Goal: Check status: Check status

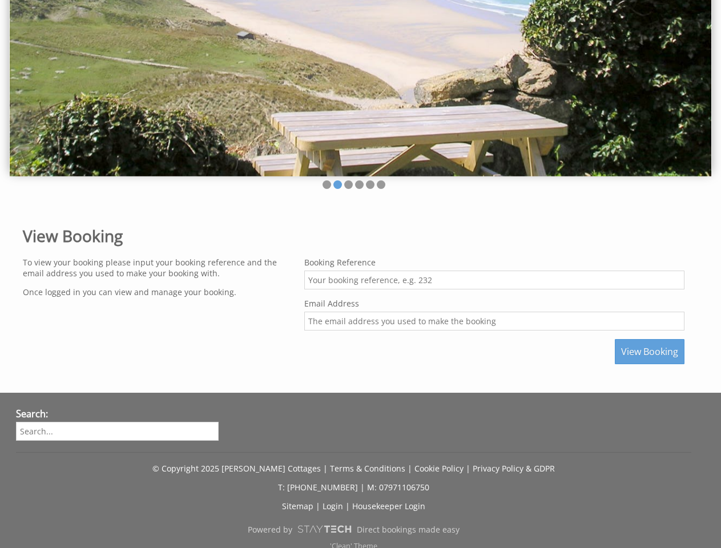
scroll to position [151, 0]
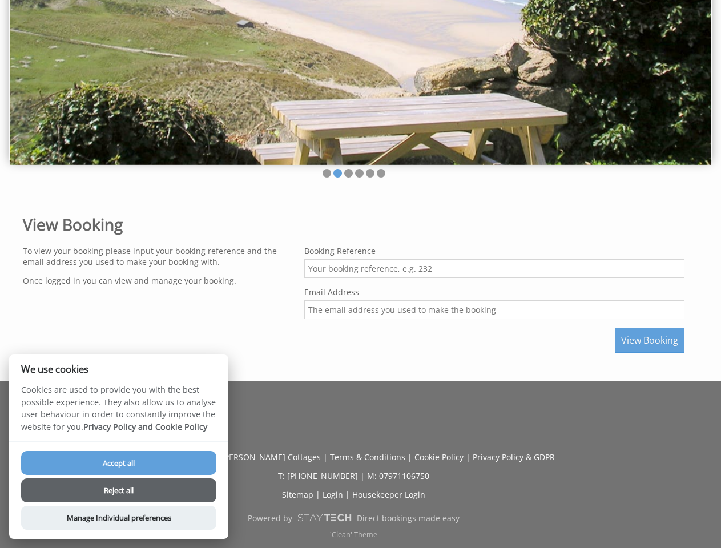
click at [360, 274] on input "Booking Reference" at bounding box center [494, 268] width 380 height 19
click at [360, 80] on img at bounding box center [361, 44] width 702 height 241
click at [327, 173] on li at bounding box center [327, 173] width 9 height 9
click at [338, 173] on li at bounding box center [338, 173] width 9 height 9
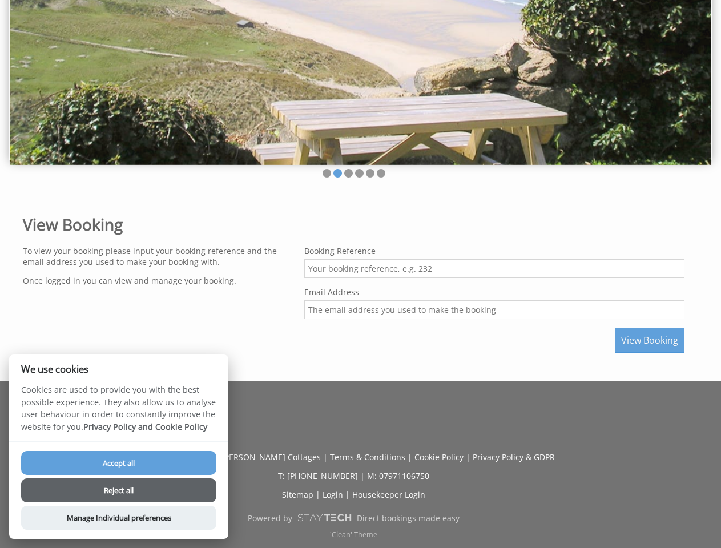
click at [348, 173] on li at bounding box center [348, 173] width 9 height 9
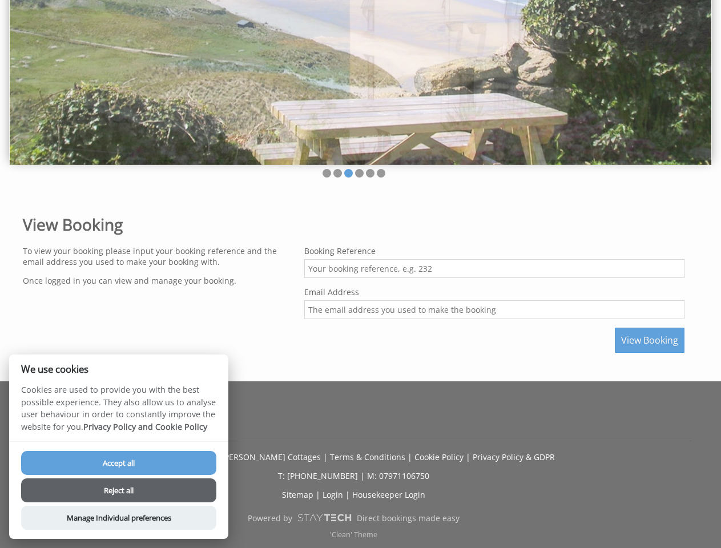
click at [359, 173] on li at bounding box center [359, 173] width 9 height 9
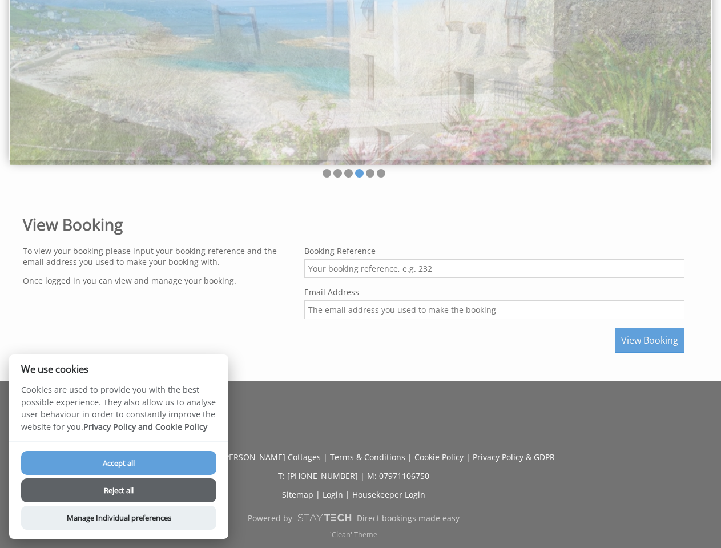
click at [370, 173] on li at bounding box center [370, 173] width 9 height 9
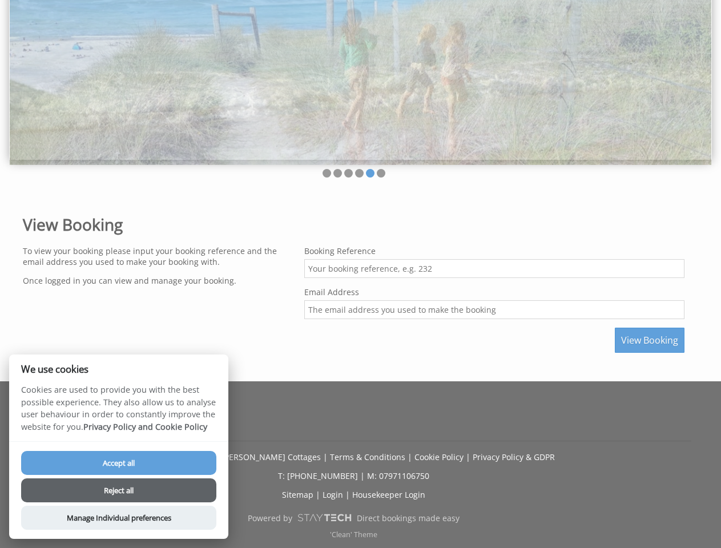
click at [381, 173] on li at bounding box center [381, 173] width 9 height 9
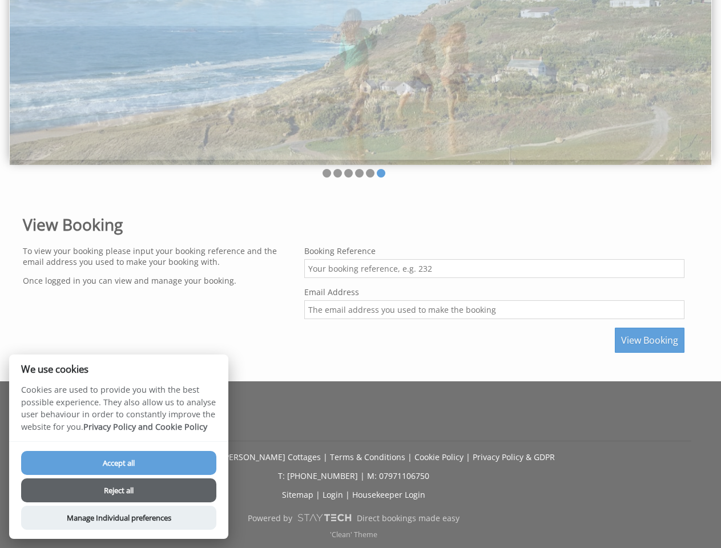
click at [650, 340] on span "View Booking" at bounding box center [649, 340] width 57 height 13
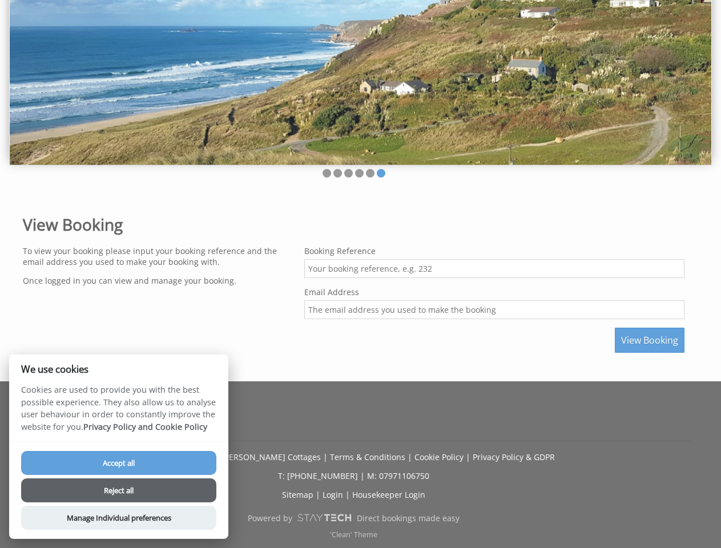
click at [119, 463] on button "Accept all" at bounding box center [118, 463] width 195 height 24
